Goal: Task Accomplishment & Management: Complete application form

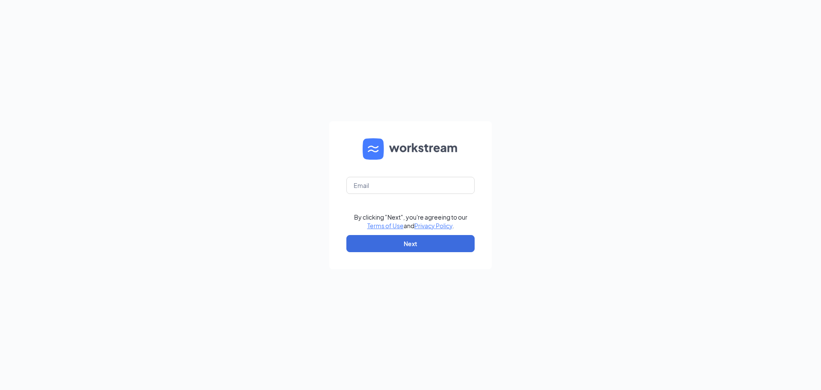
click at [394, 174] on form "By clicking "Next", you're agreeing to our Terms of Use and Privacy Policy . Ne…" at bounding box center [410, 195] width 163 height 148
click at [393, 177] on input "text" at bounding box center [410, 185] width 128 height 17
type input "[PERSON_NAME][EMAIL_ADDRESS][DOMAIN_NAME]"
click at [426, 245] on button "Next" at bounding box center [410, 243] width 128 height 17
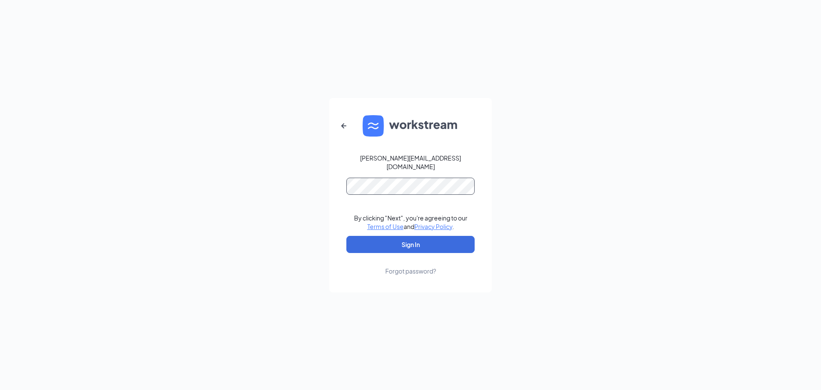
click at [346, 236] on button "Sign In" at bounding box center [410, 244] width 128 height 17
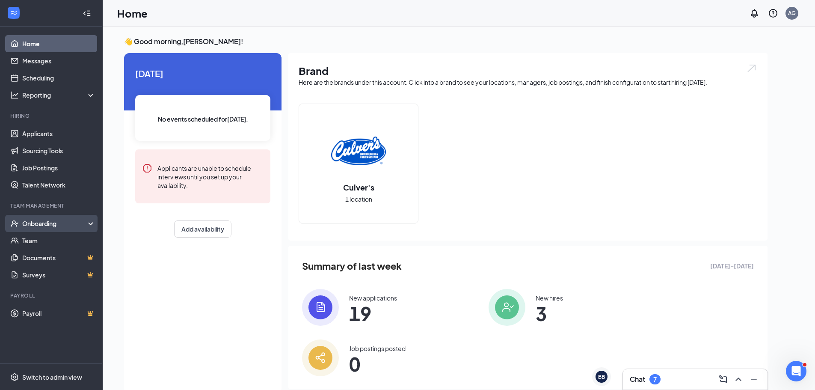
click at [38, 225] on div "Onboarding" at bounding box center [55, 223] width 66 height 9
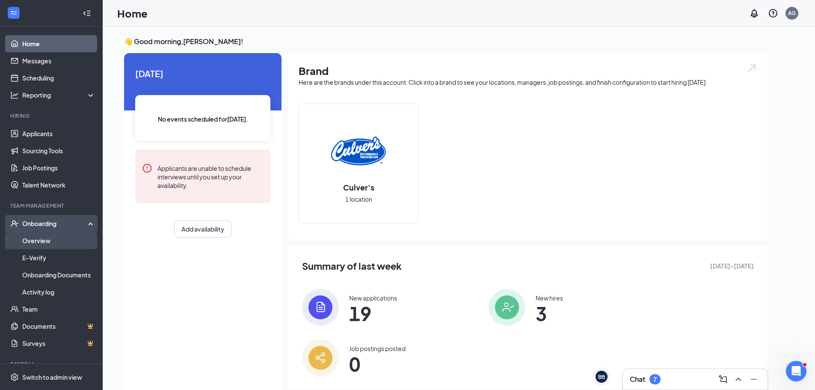
click at [36, 240] on link "Overview" at bounding box center [58, 240] width 73 height 17
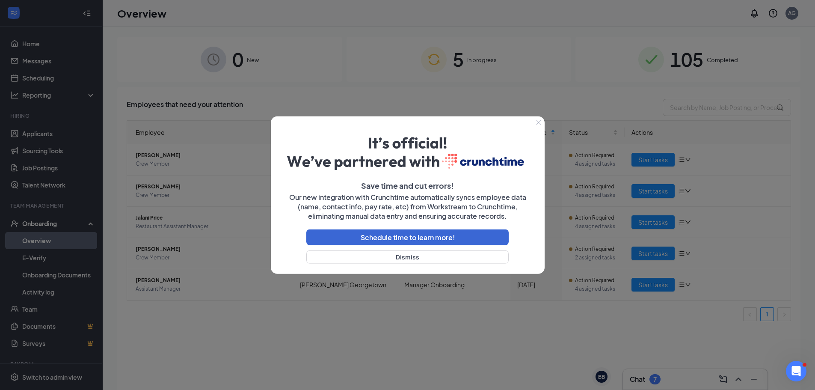
click at [538, 124] on icon "Close" at bounding box center [538, 121] width 5 height 5
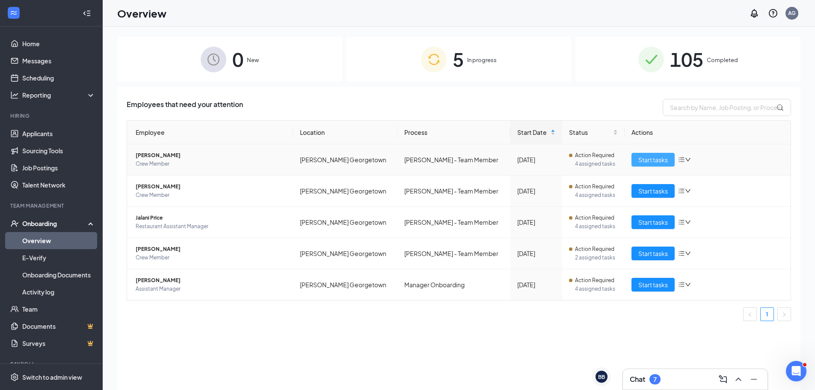
click at [650, 162] on span "Start tasks" at bounding box center [653, 159] width 30 height 9
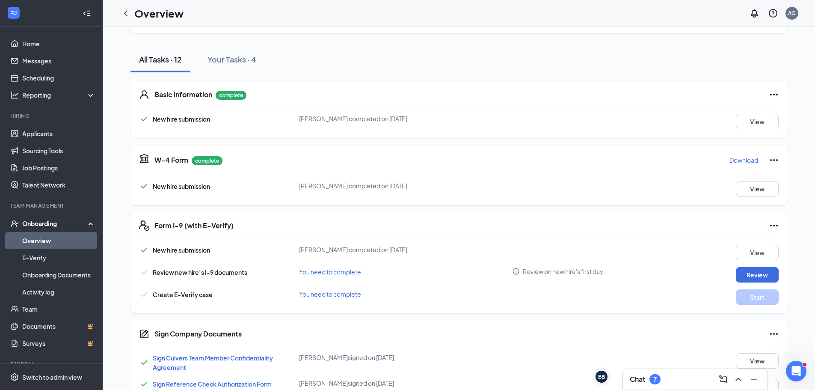
scroll to position [171, 0]
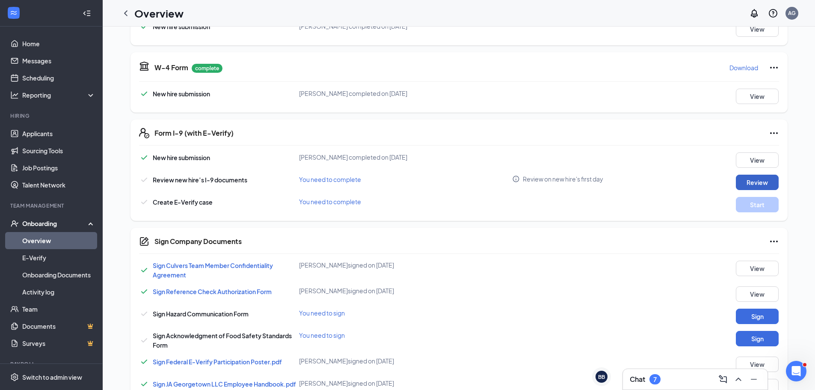
click at [769, 187] on button "Review" at bounding box center [757, 181] width 43 height 15
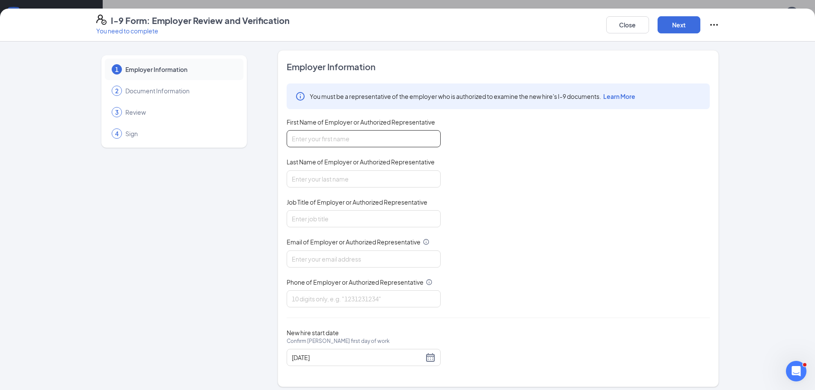
click at [328, 134] on input "First Name of Employer or Authorized Representative" at bounding box center [364, 138] width 154 height 17
type input "[PERSON_NAME]"
type input "Gravely"
type input "Manager"
click at [327, 262] on input "Email of Employer or Authorized Representative" at bounding box center [364, 258] width 154 height 17
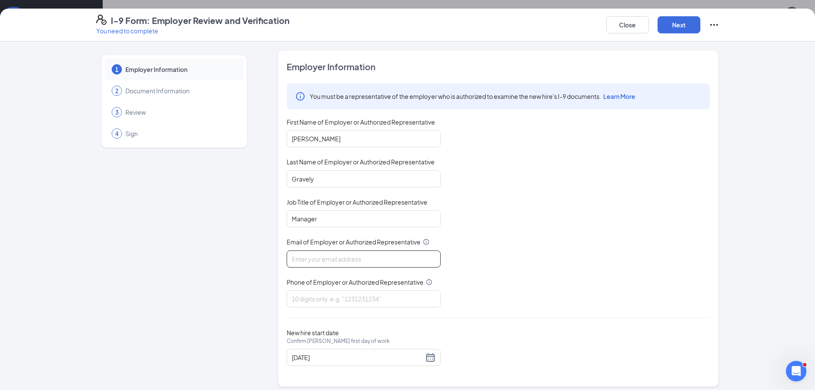
type input "[EMAIL_ADDRESS][DOMAIN_NAME]"
click at [336, 297] on input "Phone of Employer or Authorized Representative" at bounding box center [364, 298] width 154 height 17
type input "5128191081"
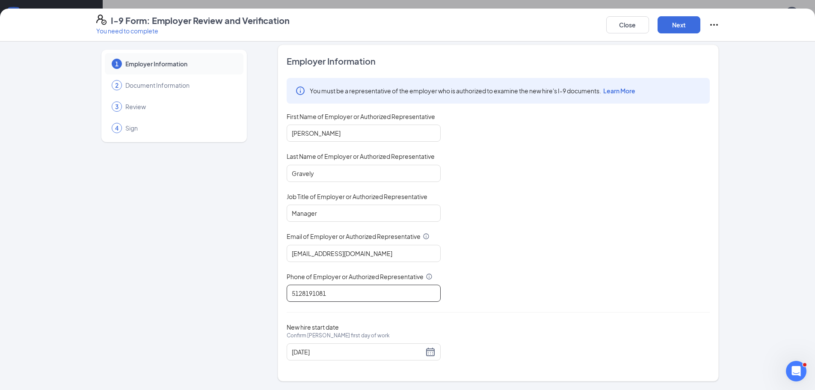
scroll to position [268, 0]
click at [674, 21] on button "Next" at bounding box center [678, 24] width 43 height 17
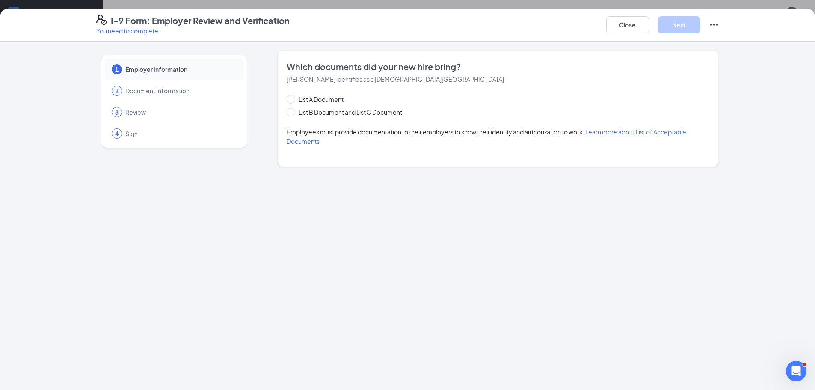
scroll to position [0, 0]
click at [321, 112] on span "List B Document and List C Document" at bounding box center [350, 111] width 110 height 9
click at [293, 112] on input "List B Document and List C Document" at bounding box center [290, 111] width 6 height 6
radio input "true"
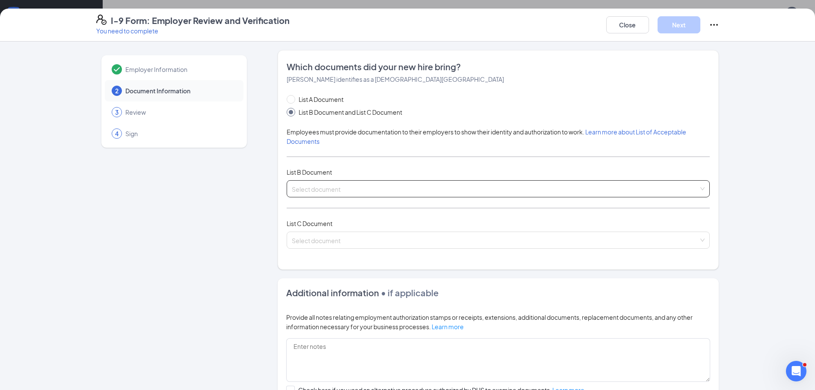
click at [330, 194] on span at bounding box center [495, 188] width 407 height 16
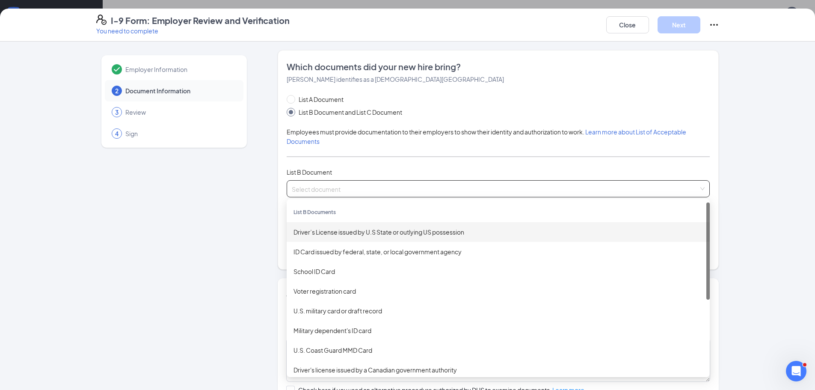
click at [337, 229] on div "Driver’s License issued by U.S State or outlying US possession" at bounding box center [497, 231] width 409 height 9
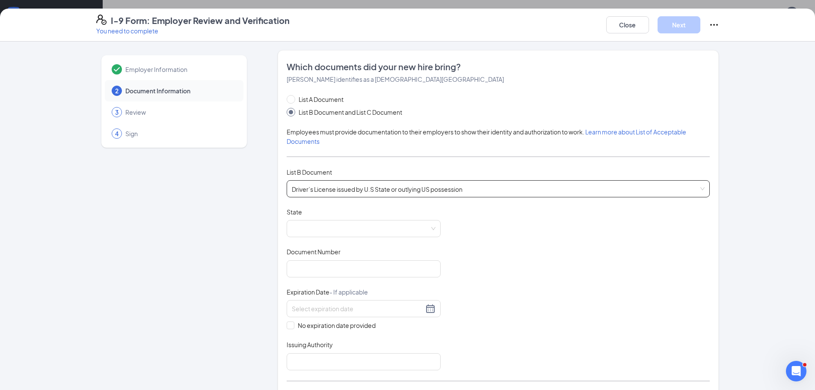
click at [337, 229] on span at bounding box center [364, 228] width 144 height 16
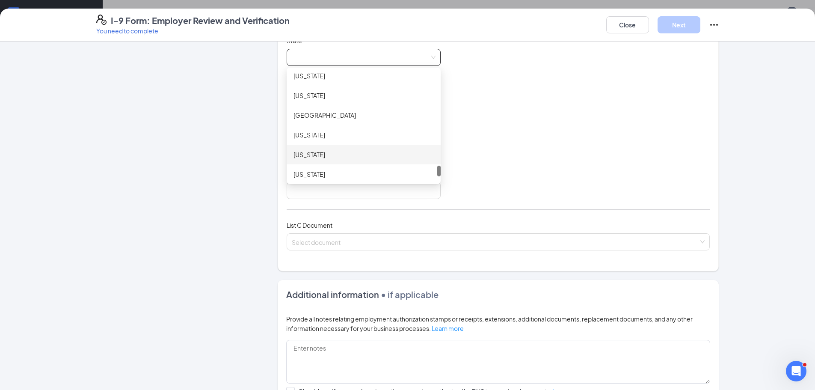
scroll to position [907, 0]
click at [317, 102] on div "[US_STATE]" at bounding box center [363, 98] width 140 height 9
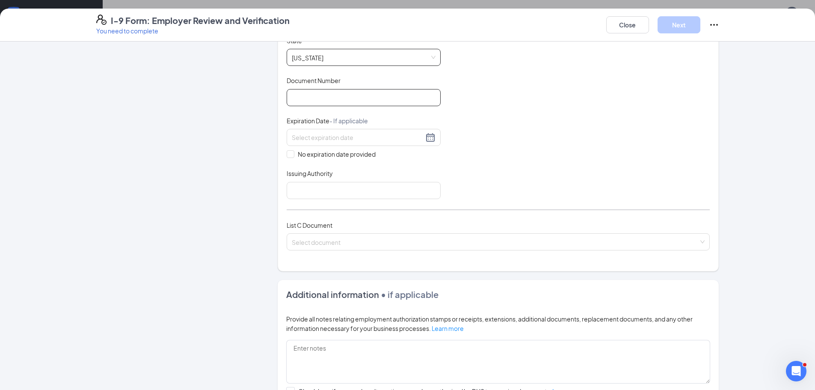
click at [310, 96] on input "Document Number" at bounding box center [364, 97] width 154 height 17
type input "50873558"
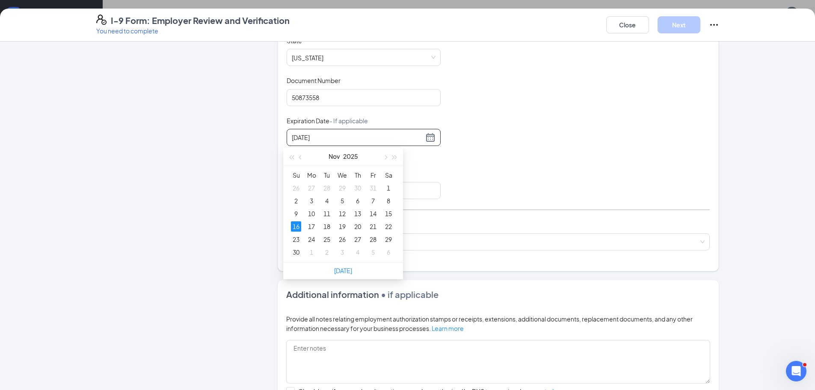
type input "[DATE]"
click at [549, 131] on div "Document Title Driver’s License issued by U.S State or outlying US possession S…" at bounding box center [498, 117] width 423 height 163
click at [363, 139] on input at bounding box center [358, 137] width 132 height 9
click at [296, 227] on div "16" at bounding box center [296, 226] width 10 height 10
type input "[DATE]"
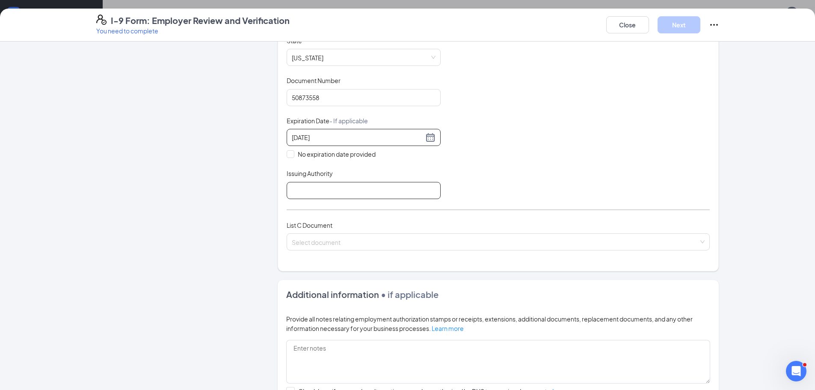
click at [398, 186] on input "Issuing Authority" at bounding box center [364, 190] width 154 height 17
type input "State of [US_STATE]"
click at [335, 235] on input "search" at bounding box center [495, 240] width 407 height 13
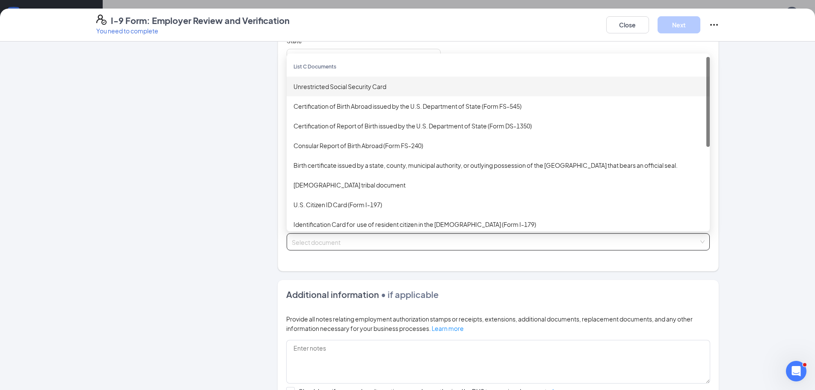
click at [352, 86] on div "Unrestricted Social Security Card" at bounding box center [497, 86] width 409 height 9
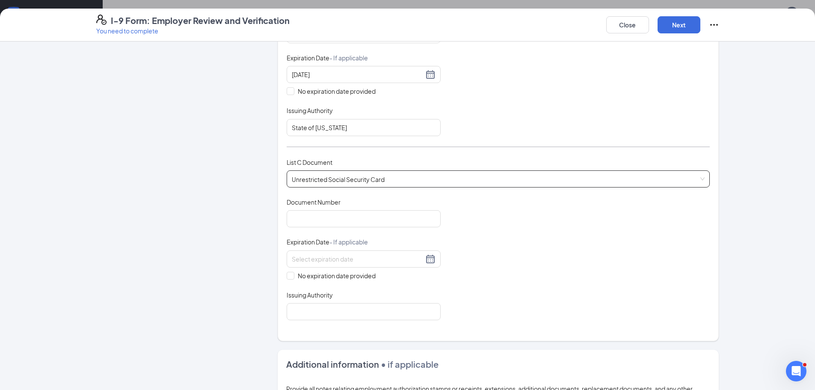
scroll to position [257, 0]
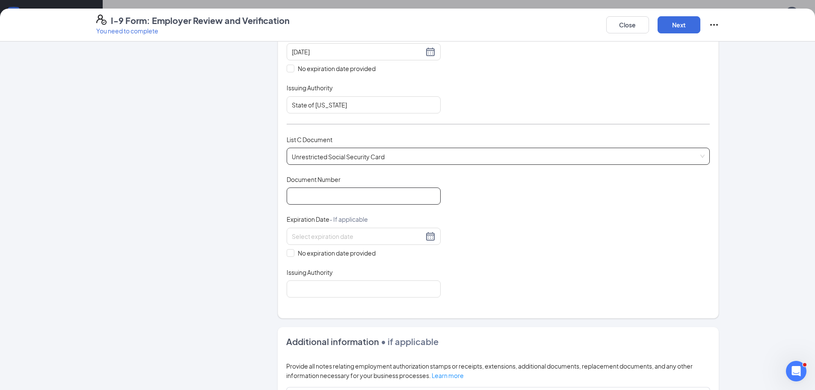
click at [354, 188] on input "Document Number" at bounding box center [364, 195] width 154 height 17
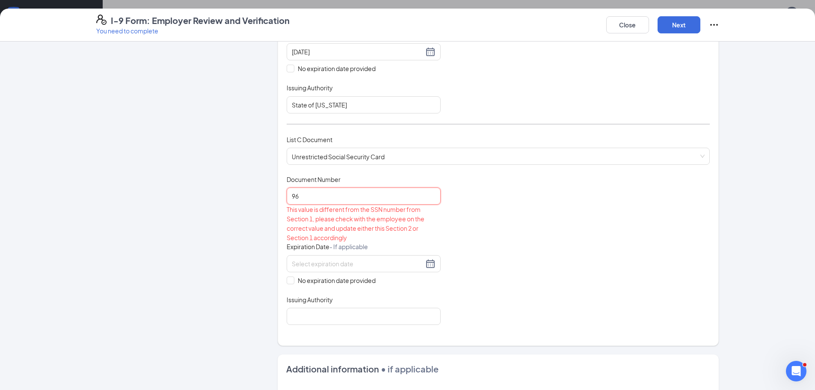
type input "9"
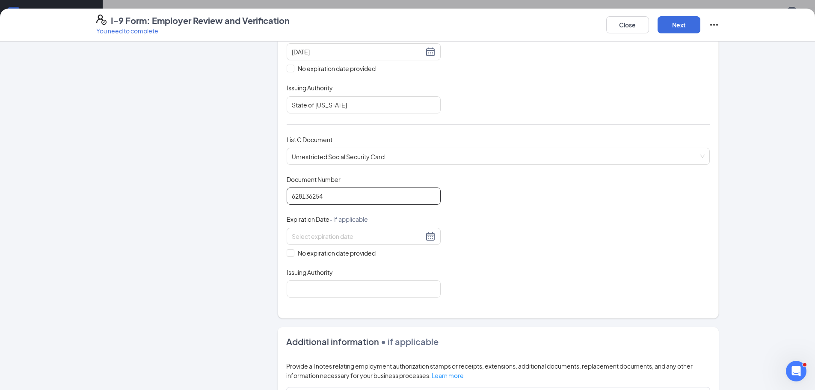
type input "628136254"
click at [289, 254] on input "No expiration date provided" at bounding box center [290, 252] width 6 height 6
checkbox input "true"
click at [312, 284] on input "Issuing Authority" at bounding box center [364, 290] width 154 height 17
type input "Social Security Administration"
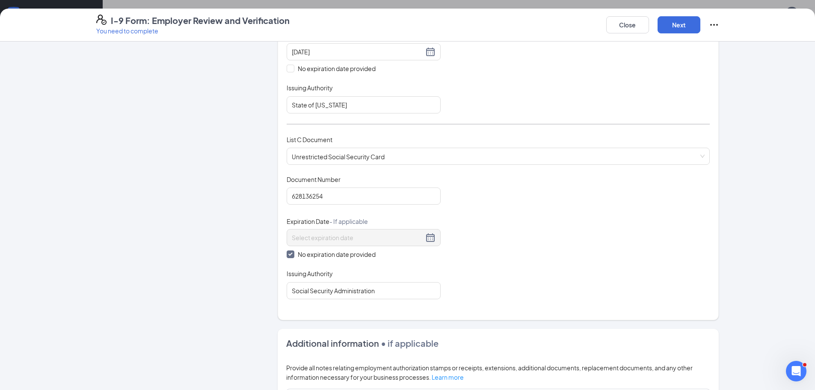
click at [509, 298] on div "Document Title Unrestricted Social Security Card Document Number 628136254 Expi…" at bounding box center [498, 237] width 423 height 124
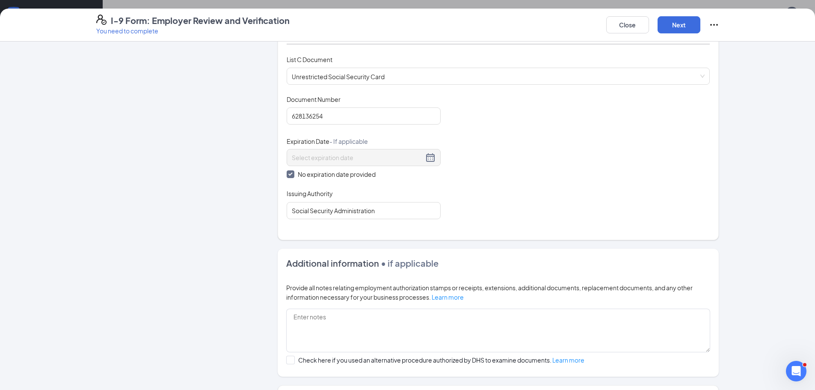
scroll to position [413, 0]
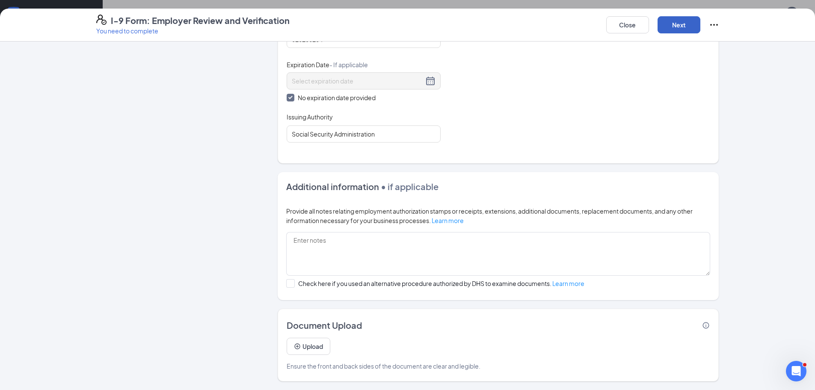
click at [679, 25] on button "Next" at bounding box center [678, 24] width 43 height 17
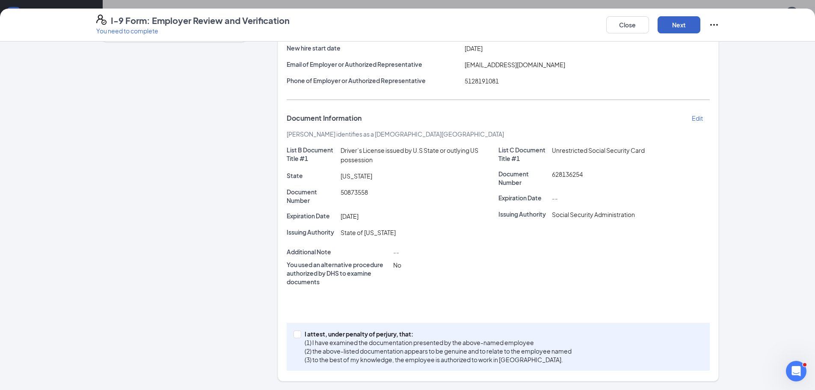
scroll to position [106, 0]
click at [294, 337] on span at bounding box center [297, 334] width 8 height 8
click at [294, 336] on input "I attest, under penalty of [PERSON_NAME], that: (1) I have examined the documen…" at bounding box center [296, 333] width 6 height 6
checkbox input "true"
click at [689, 27] on button "Next" at bounding box center [678, 24] width 43 height 17
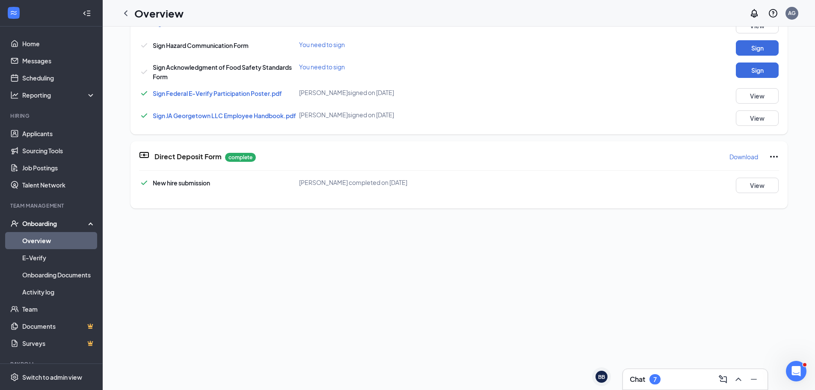
scroll to position [0, 0]
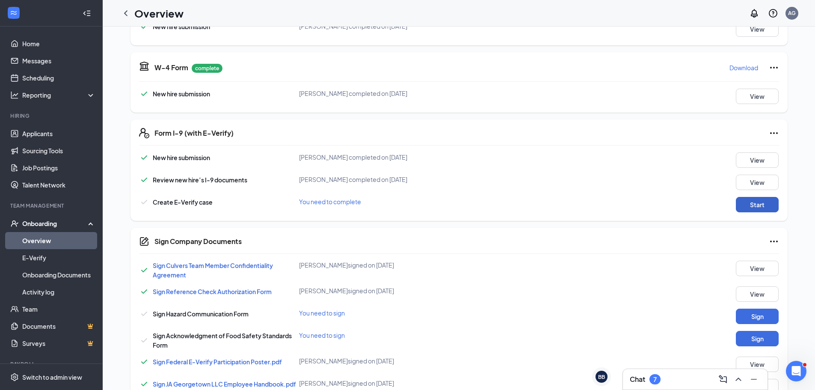
click at [759, 208] on button "Start" at bounding box center [757, 204] width 43 height 15
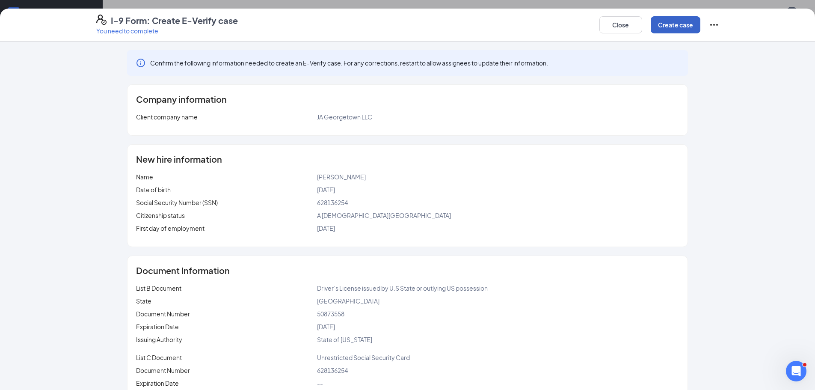
click at [658, 30] on button "Create case" at bounding box center [676, 24] width 50 height 17
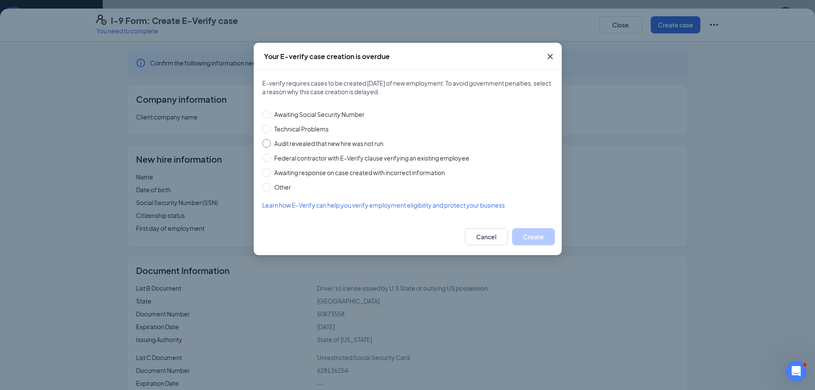
click at [296, 145] on span "Audit revealed that new hire was not run" at bounding box center [329, 143] width 116 height 9
click at [271, 145] on input "Audit revealed that new hire was not run" at bounding box center [266, 143] width 9 height 9
radio input "true"
click at [531, 236] on button "Create" at bounding box center [533, 236] width 43 height 17
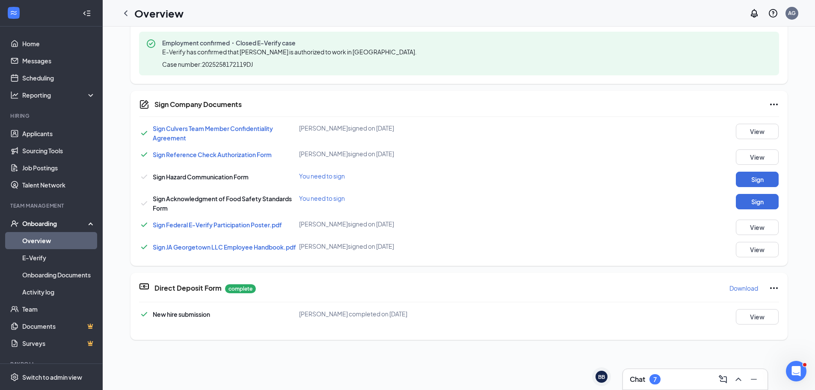
scroll to position [385, 0]
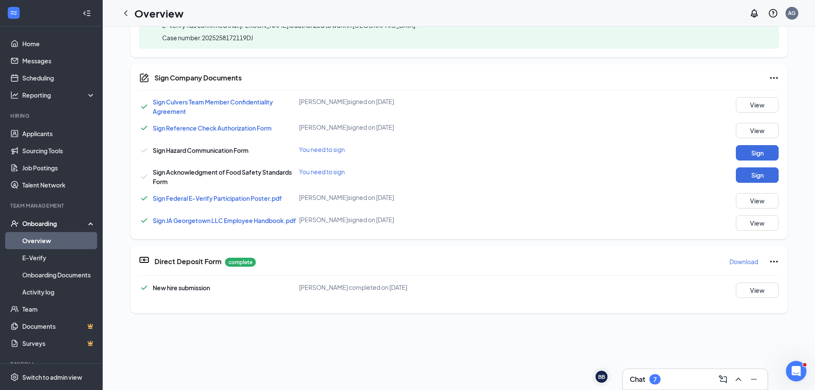
click at [760, 162] on div "Sign Culvers Team Member Confidentiality Agreement [PERSON_NAME] signed on [DAT…" at bounding box center [459, 163] width 640 height 133
click at [760, 153] on button "Sign" at bounding box center [757, 152] width 43 height 15
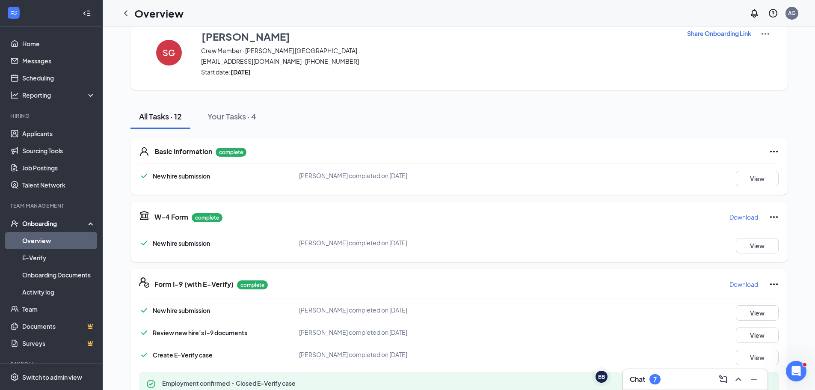
scroll to position [0, 0]
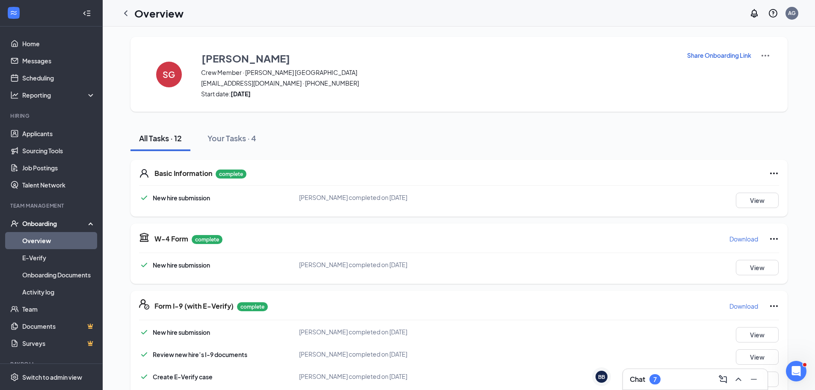
click at [760, 56] on img at bounding box center [765, 55] width 10 height 10
click at [760, 74] on span "View details" at bounding box center [761, 70] width 33 height 9
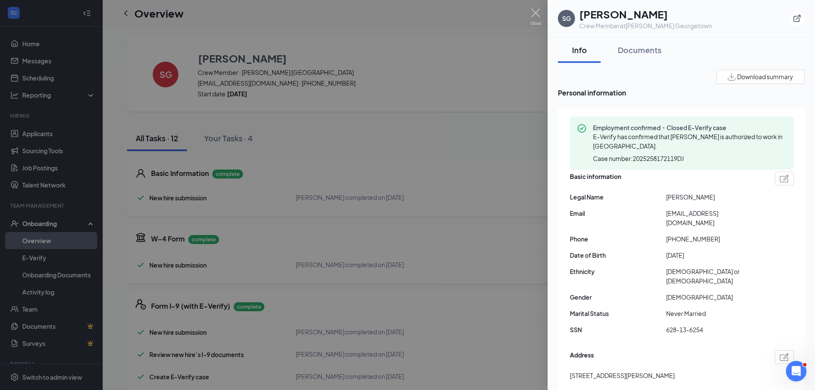
click at [759, 77] on span "Download summary" at bounding box center [765, 76] width 56 height 9
click at [752, 77] on span "Download summary" at bounding box center [765, 76] width 56 height 9
click at [792, 211] on div "Employment confirmed・Closed E-Verify case E-Verify has confirmed that [PERSON_N…" at bounding box center [681, 304] width 247 height 393
click at [756, 83] on div "Download summary Personal information Employment confirmed・Closed E-Verify case…" at bounding box center [681, 286] width 247 height 432
click at [754, 79] on span "Download summary" at bounding box center [765, 76] width 56 height 9
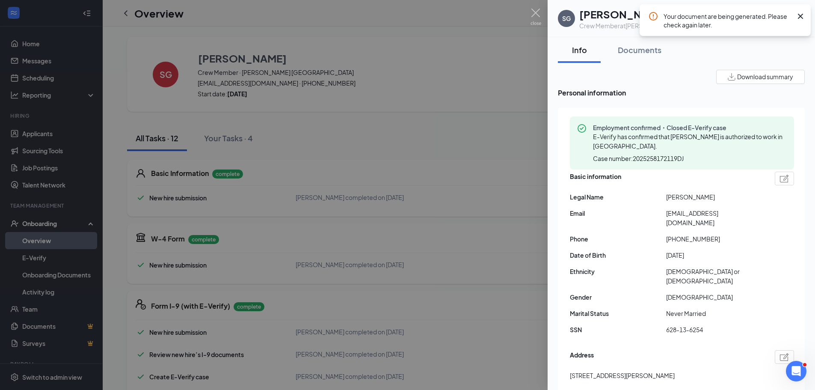
click at [802, 14] on icon "Cross" at bounding box center [800, 16] width 5 height 5
click at [530, 14] on div at bounding box center [407, 195] width 815 height 390
click at [537, 15] on div at bounding box center [407, 195] width 815 height 390
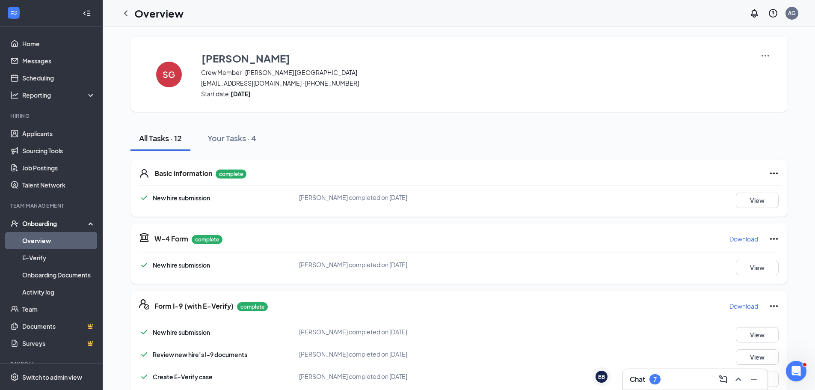
click at [766, 53] on img at bounding box center [765, 55] width 10 height 10
click at [753, 77] on li "View details" at bounding box center [762, 71] width 44 height 14
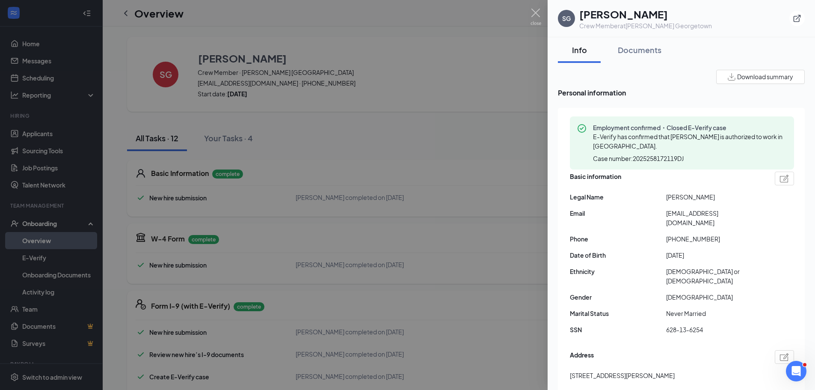
click at [758, 79] on span "Download summary" at bounding box center [765, 76] width 56 height 9
click at [539, 13] on img at bounding box center [535, 17] width 11 height 17
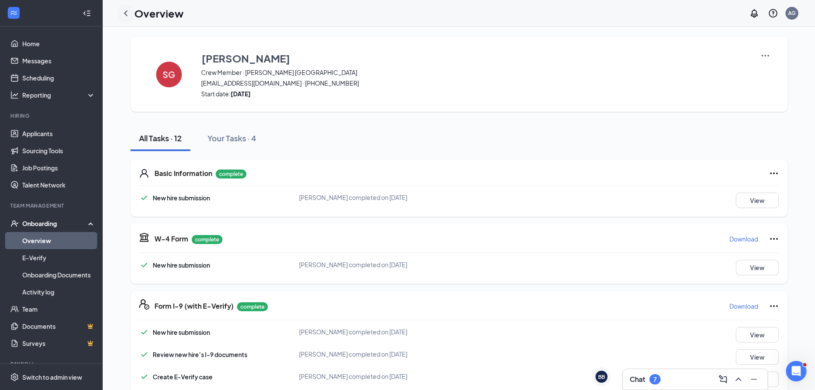
click at [132, 16] on div at bounding box center [125, 13] width 17 height 17
drag, startPoint x: 126, startPoint y: 14, endPoint x: 137, endPoint y: 22, distance: 13.4
click at [126, 14] on icon "ChevronLeft" at bounding box center [125, 13] width 3 height 6
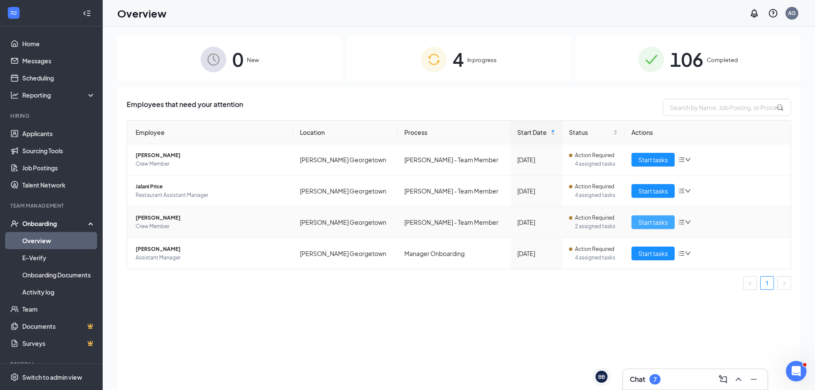
click at [660, 222] on span "Start tasks" at bounding box center [653, 221] width 30 height 9
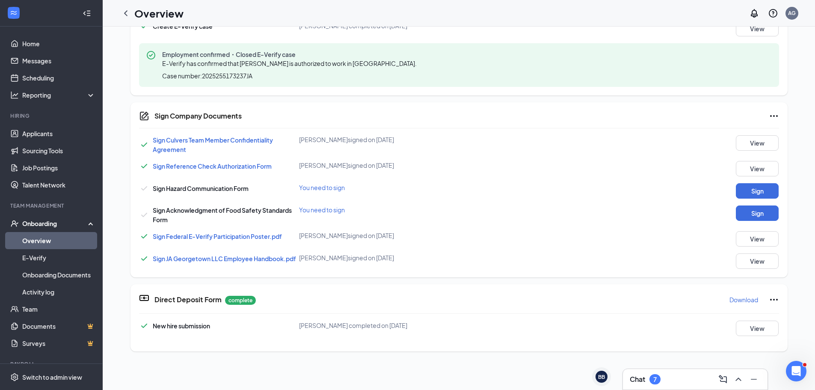
scroll to position [385, 0]
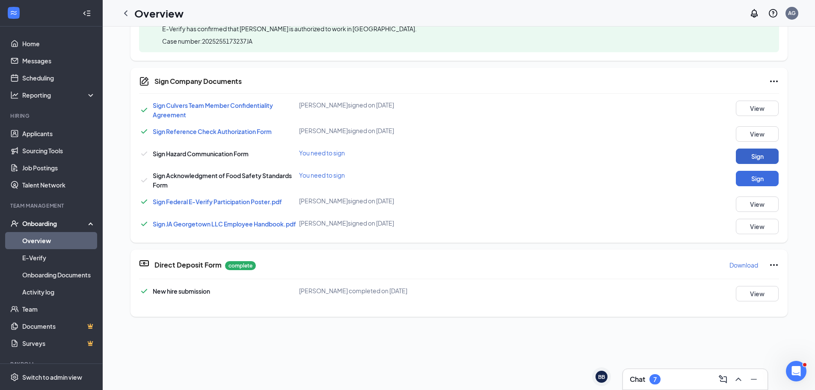
click at [744, 162] on button "Sign" at bounding box center [757, 155] width 43 height 15
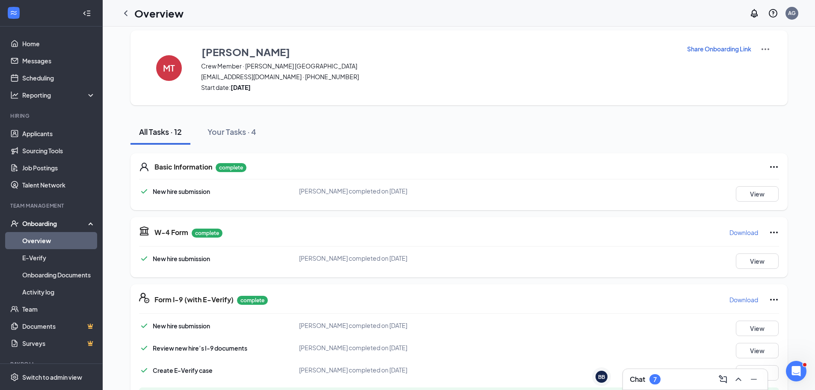
scroll to position [0, 0]
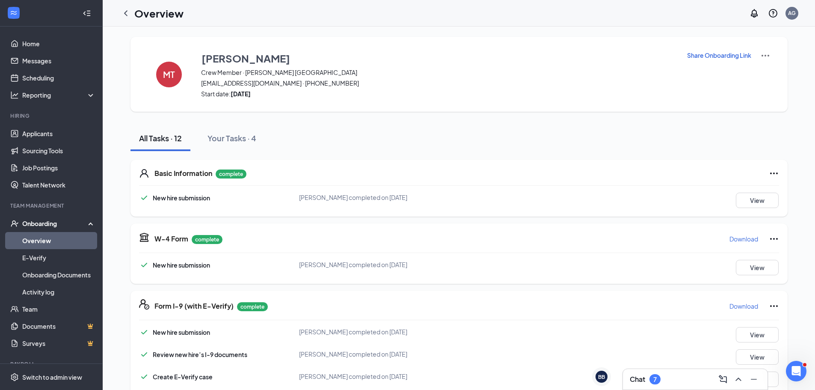
click at [763, 54] on img at bounding box center [765, 55] width 10 height 10
click at [759, 71] on span "View details" at bounding box center [761, 70] width 33 height 9
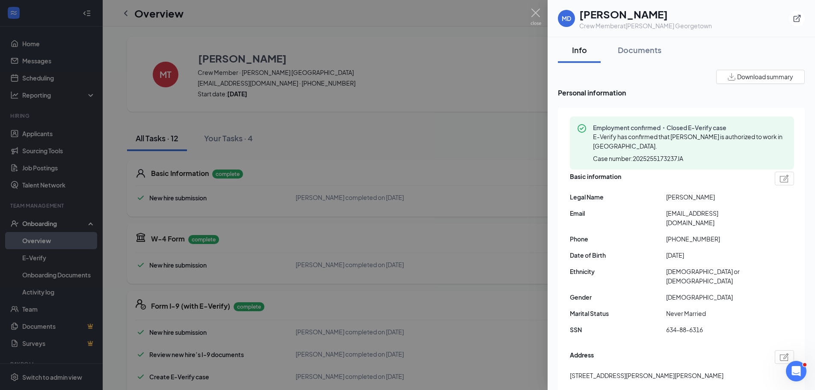
click at [759, 75] on span "Download summary" at bounding box center [765, 76] width 56 height 9
click at [801, 16] on icon "Cross" at bounding box center [800, 16] width 10 height 10
click at [537, 17] on img at bounding box center [535, 17] width 11 height 17
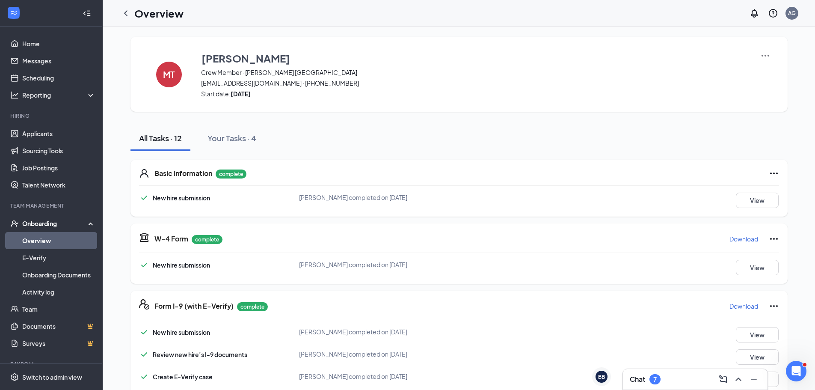
click at [769, 57] on div "MT [PERSON_NAME] Crew Member · [PERSON_NAME] Georgetown [EMAIL_ADDRESS][DOMAIN_…" at bounding box center [458, 74] width 657 height 75
click at [762, 56] on img at bounding box center [765, 55] width 10 height 10
click at [766, 68] on span "View details" at bounding box center [761, 70] width 33 height 9
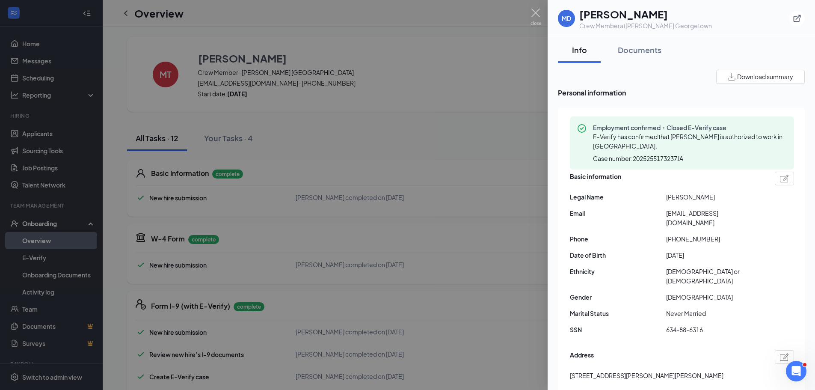
click at [751, 74] on span "Download summary" at bounding box center [765, 76] width 56 height 9
click at [532, 13] on img at bounding box center [535, 17] width 11 height 17
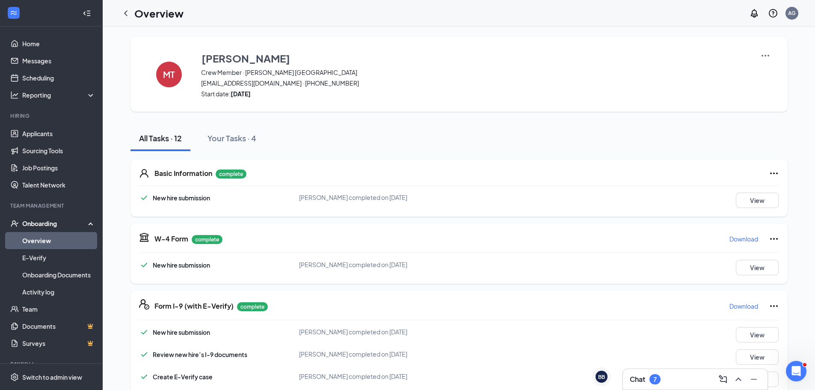
click at [114, 12] on div "Overview AG" at bounding box center [459, 13] width 712 height 27
drag, startPoint x: 126, startPoint y: 12, endPoint x: 131, endPoint y: 12, distance: 4.8
click at [125, 11] on icon "ChevronLeft" at bounding box center [126, 13] width 10 height 10
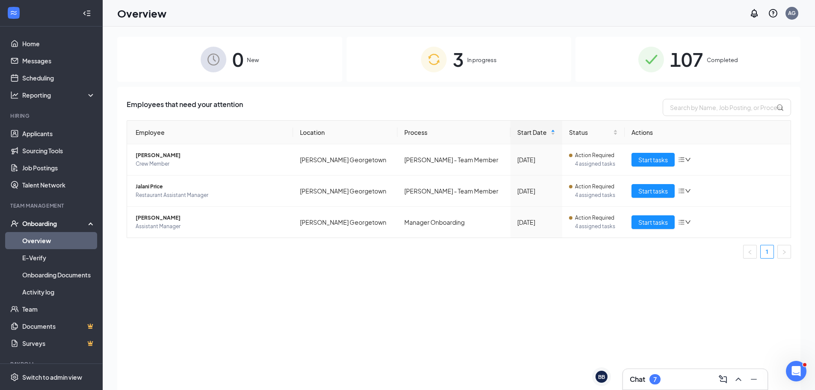
click at [706, 46] on div "107 Completed" at bounding box center [687, 59] width 225 height 45
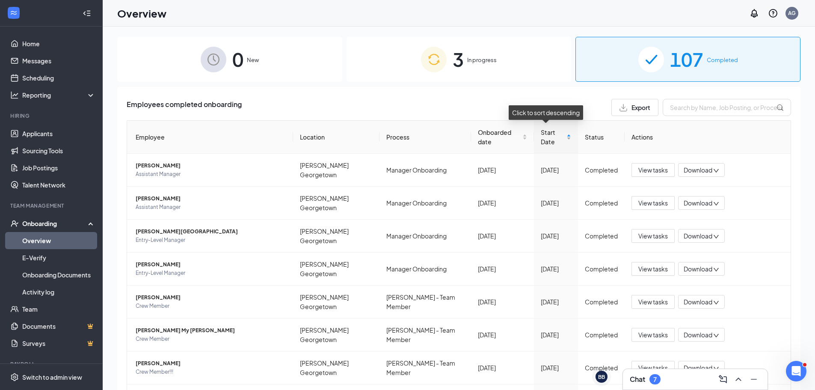
click at [542, 133] on span "Start Date" at bounding box center [553, 136] width 24 height 19
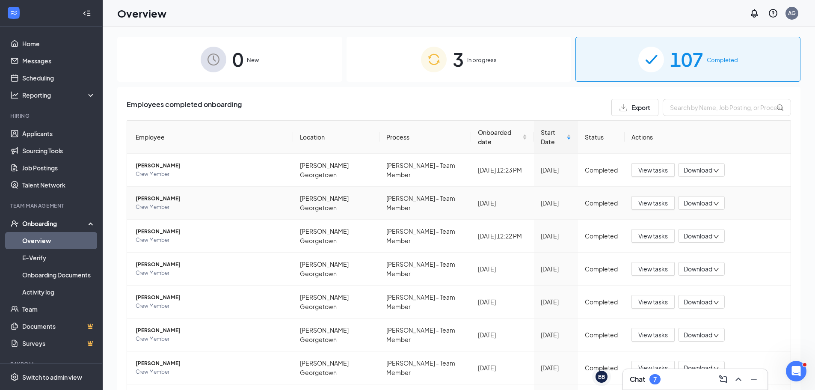
click at [704, 198] on span "Download" at bounding box center [697, 202] width 29 height 9
click at [701, 212] on div "Download summary" at bounding box center [724, 212] width 92 height 10
